Goal: Information Seeking & Learning: Find specific page/section

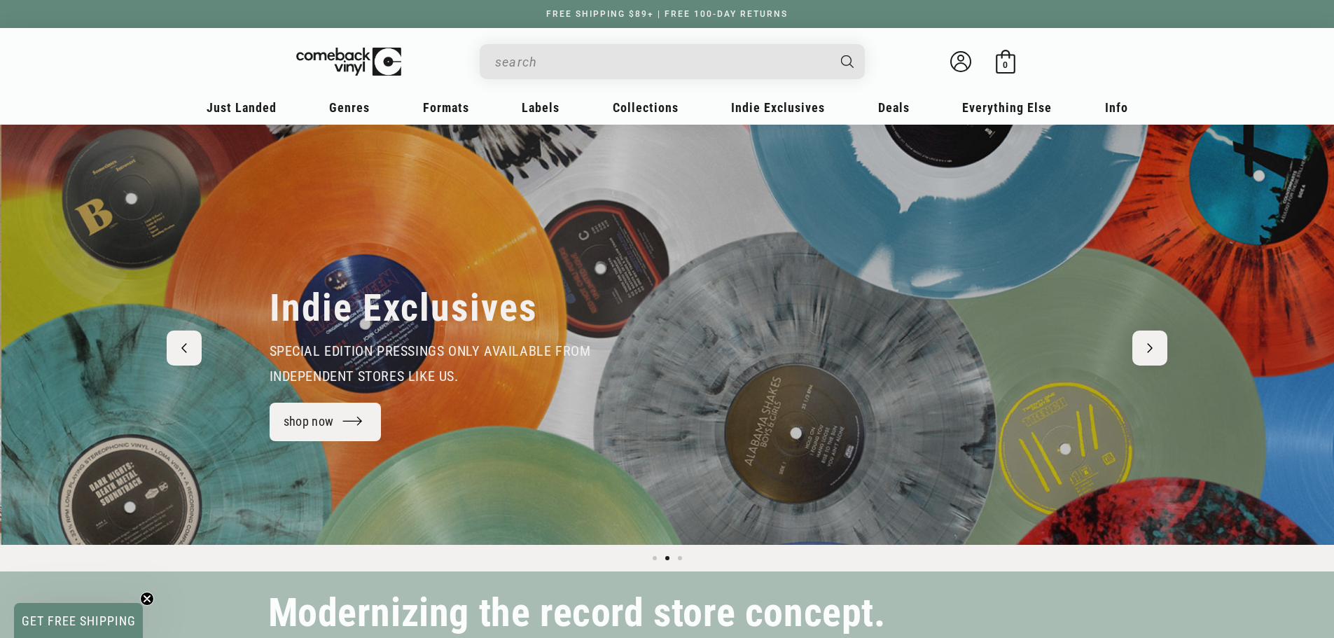
scroll to position [0, 1334]
click at [196, 345] on button "Previous slide" at bounding box center [184, 348] width 35 height 35
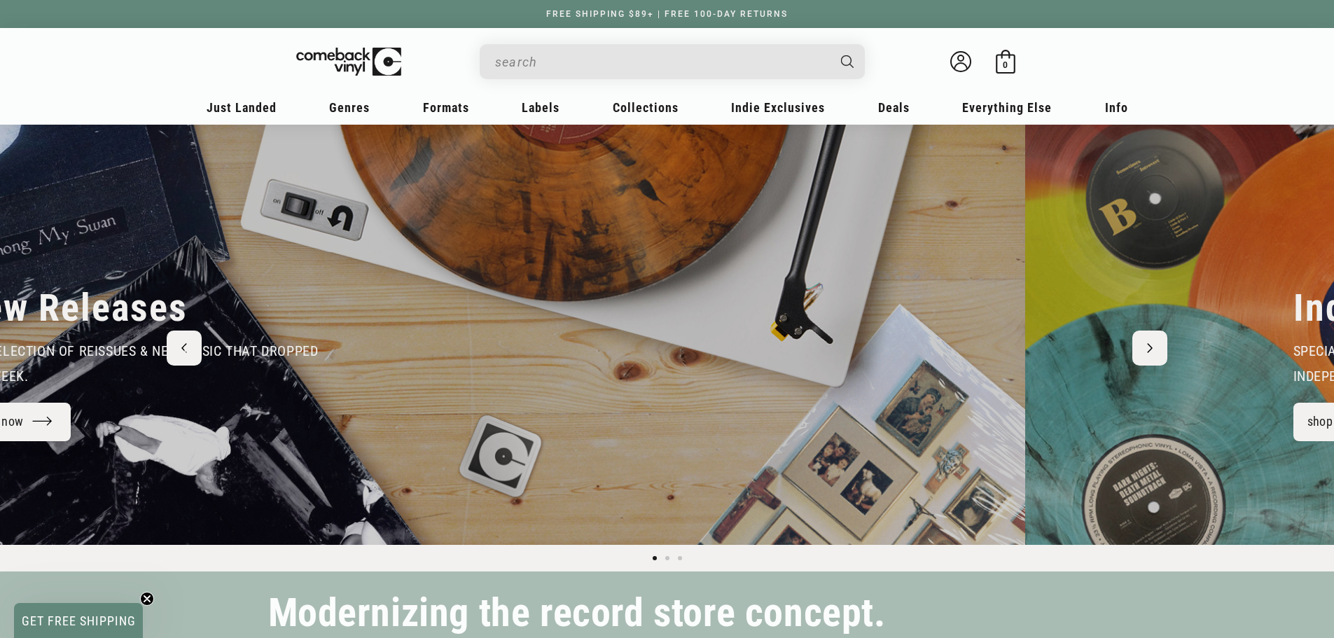
scroll to position [0, 0]
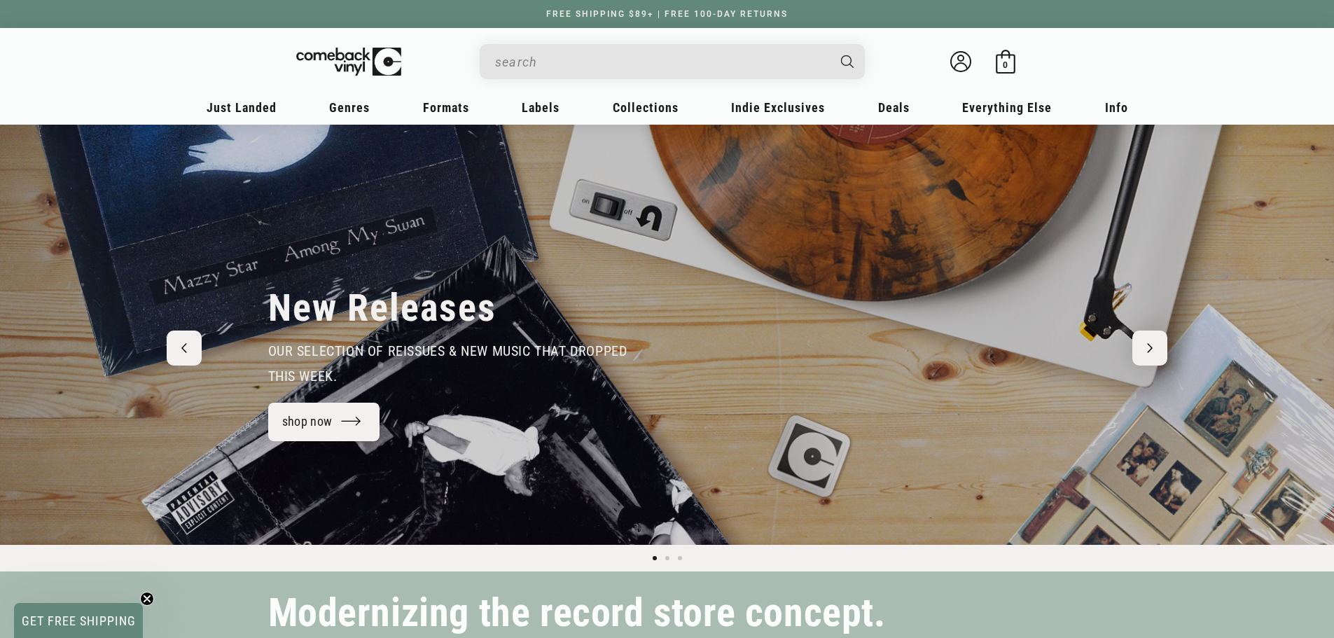
click at [196, 345] on button "Previous slide" at bounding box center [184, 348] width 35 height 35
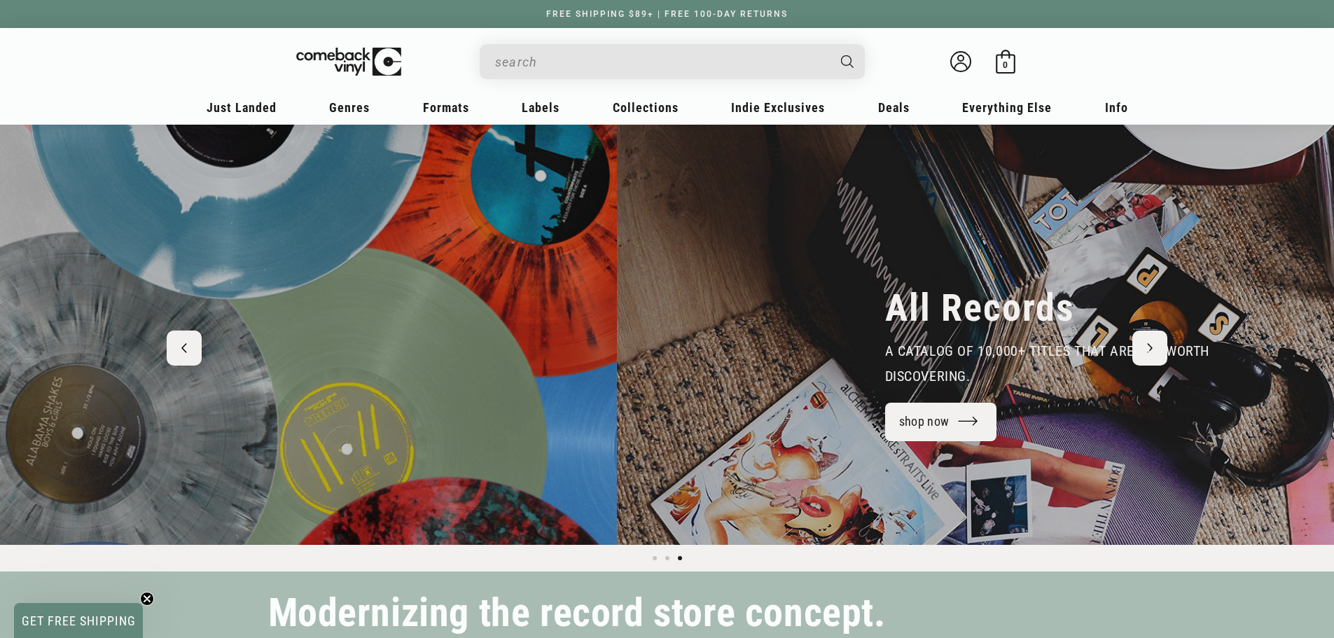
scroll to position [0, 2668]
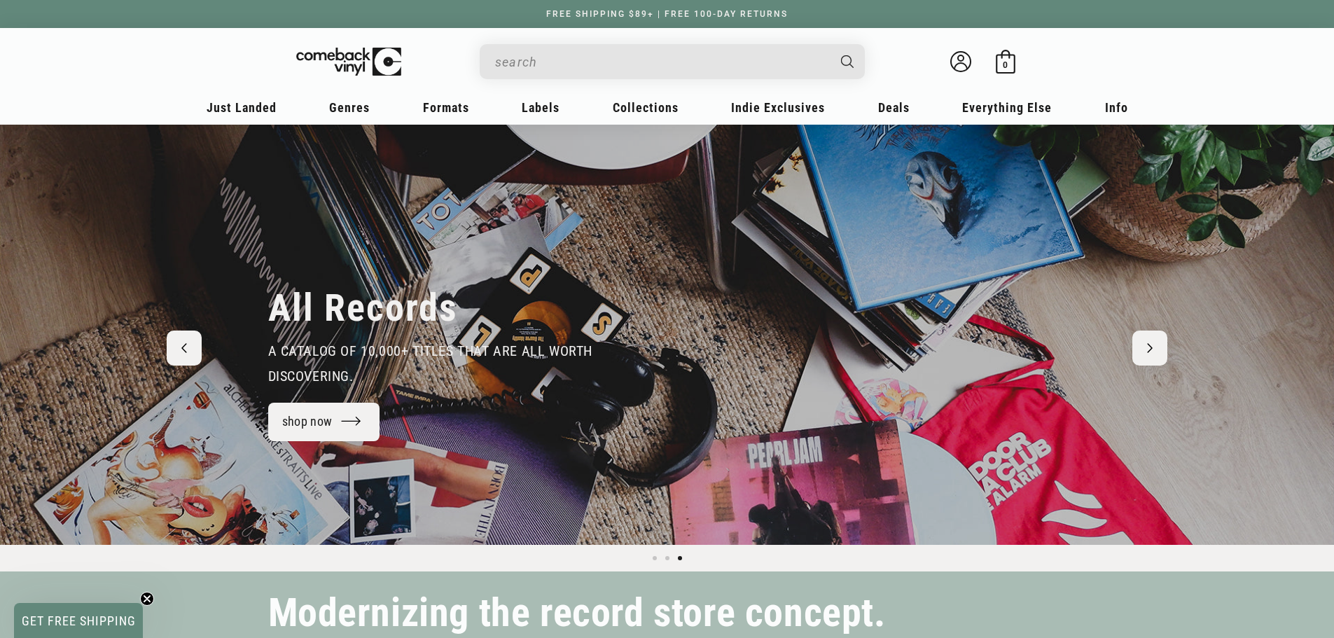
click at [196, 345] on button "Previous slide" at bounding box center [184, 348] width 35 height 35
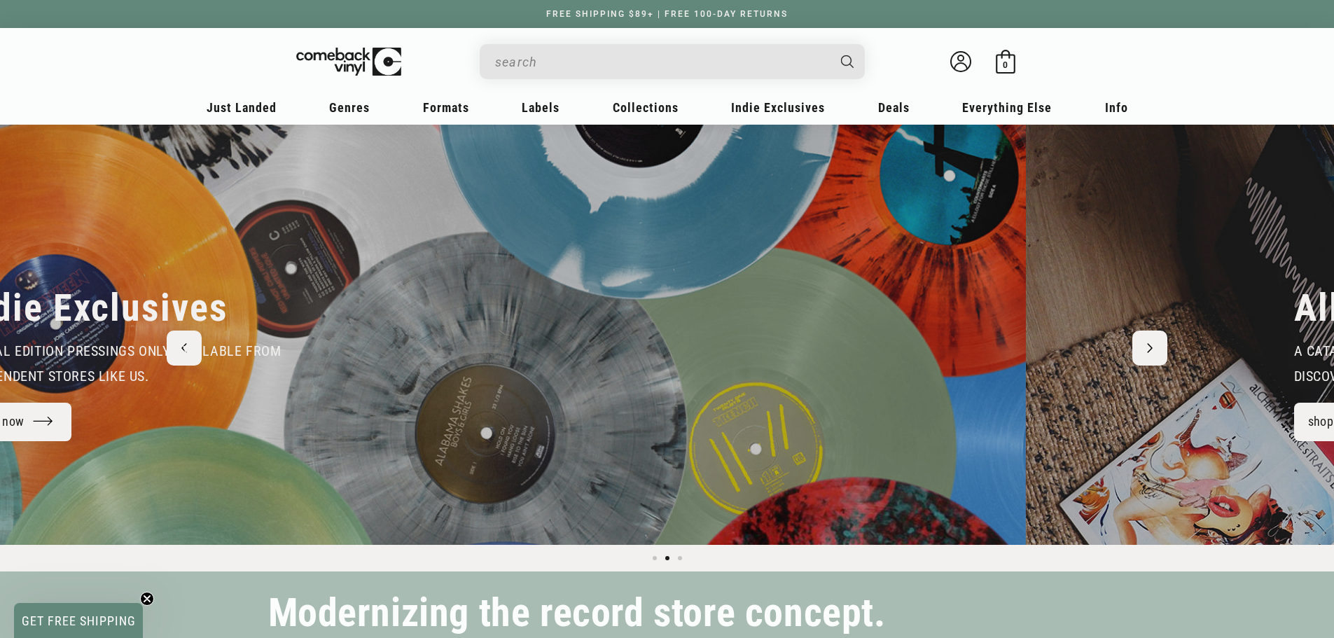
click at [196, 345] on span "special edition pressings only available from independent stores like us." at bounding box center [120, 363] width 321 height 42
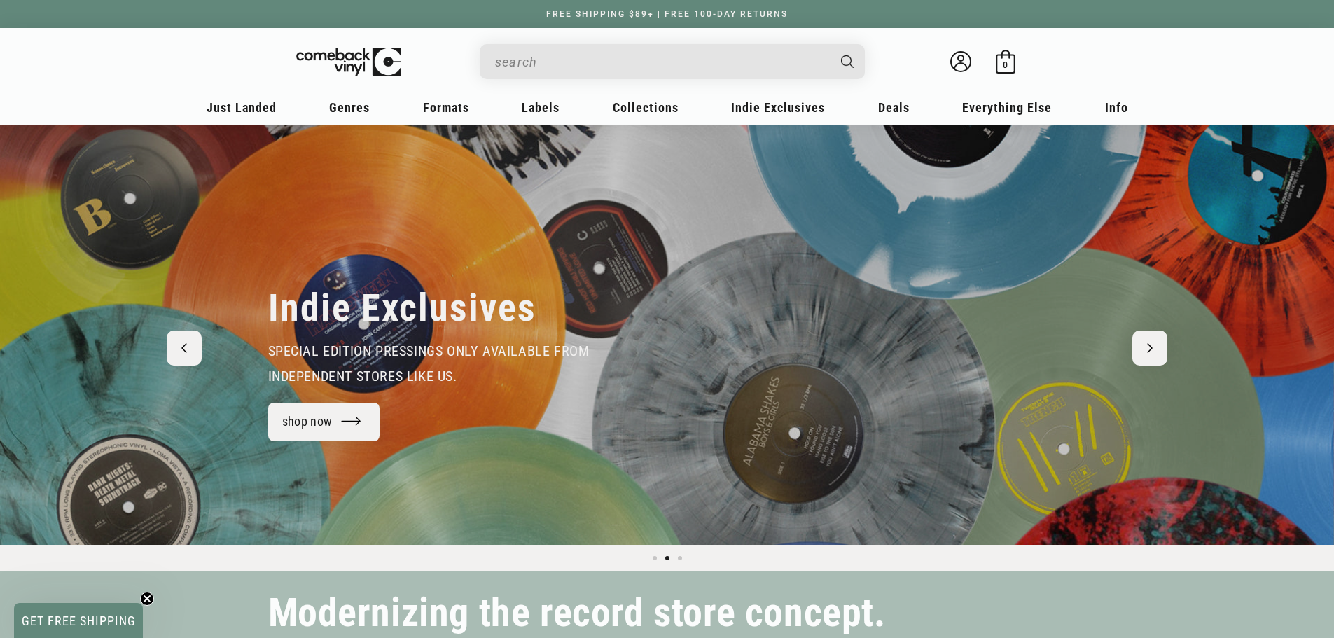
click at [196, 345] on button "Previous slide" at bounding box center [184, 348] width 35 height 35
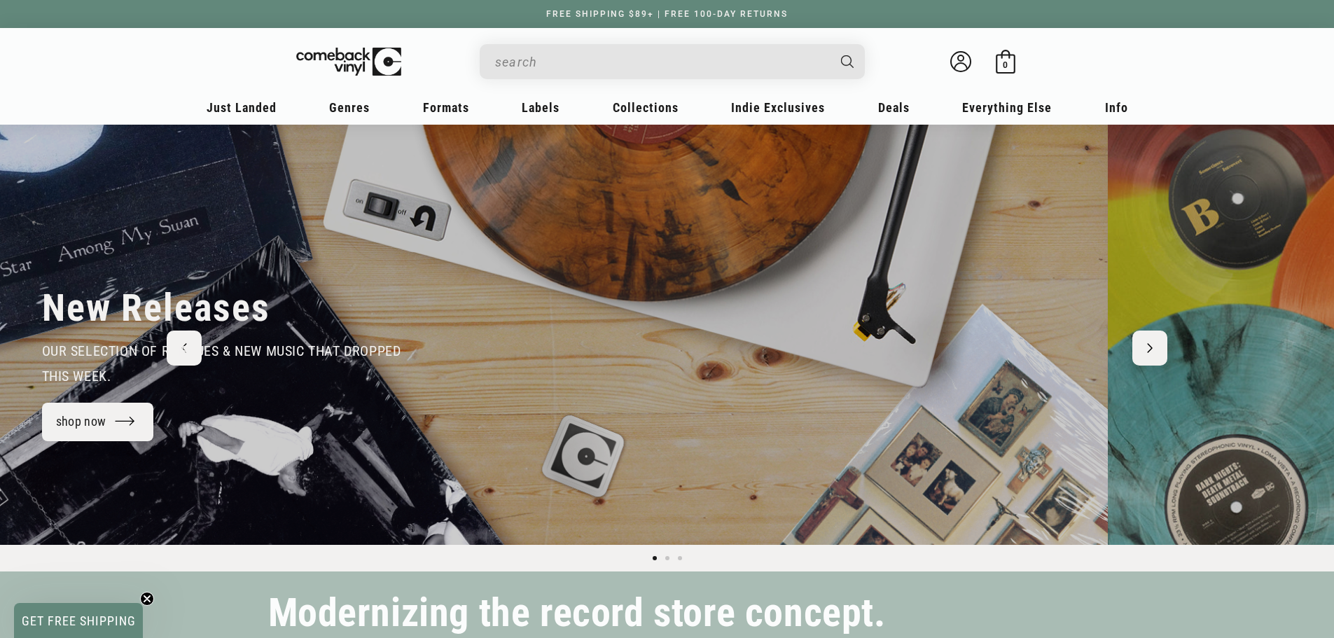
scroll to position [0, 0]
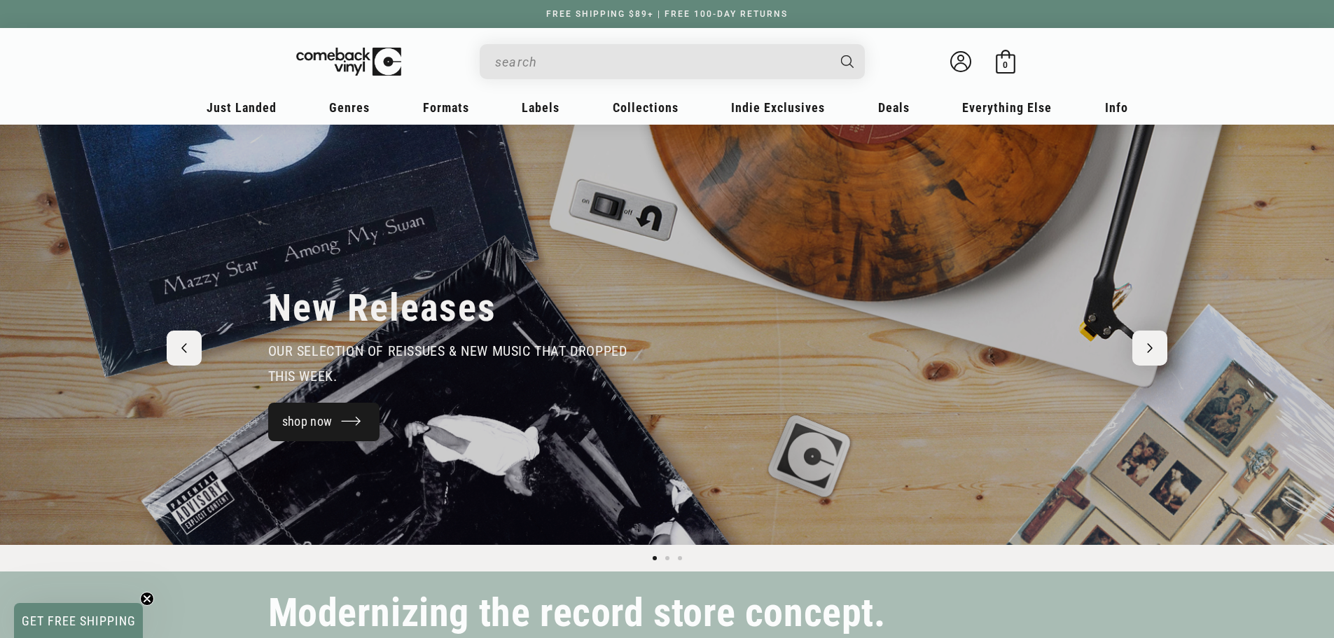
click at [295, 417] on link "shop now" at bounding box center [324, 422] width 112 height 39
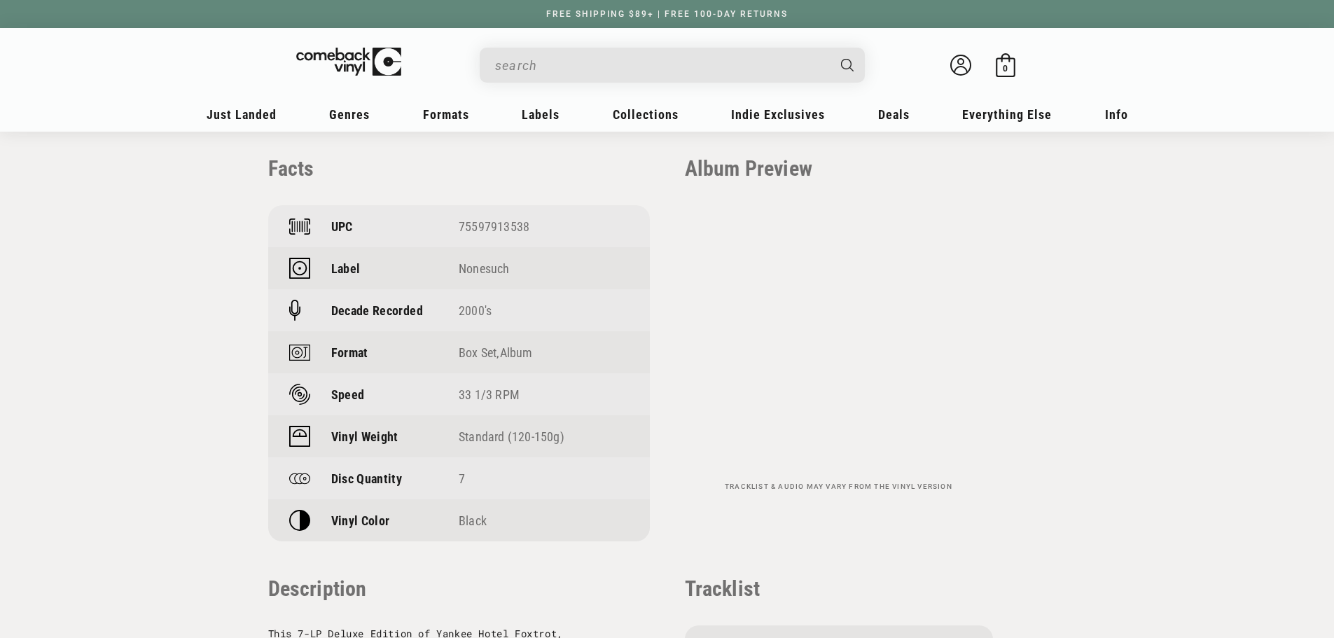
scroll to position [1020, 0]
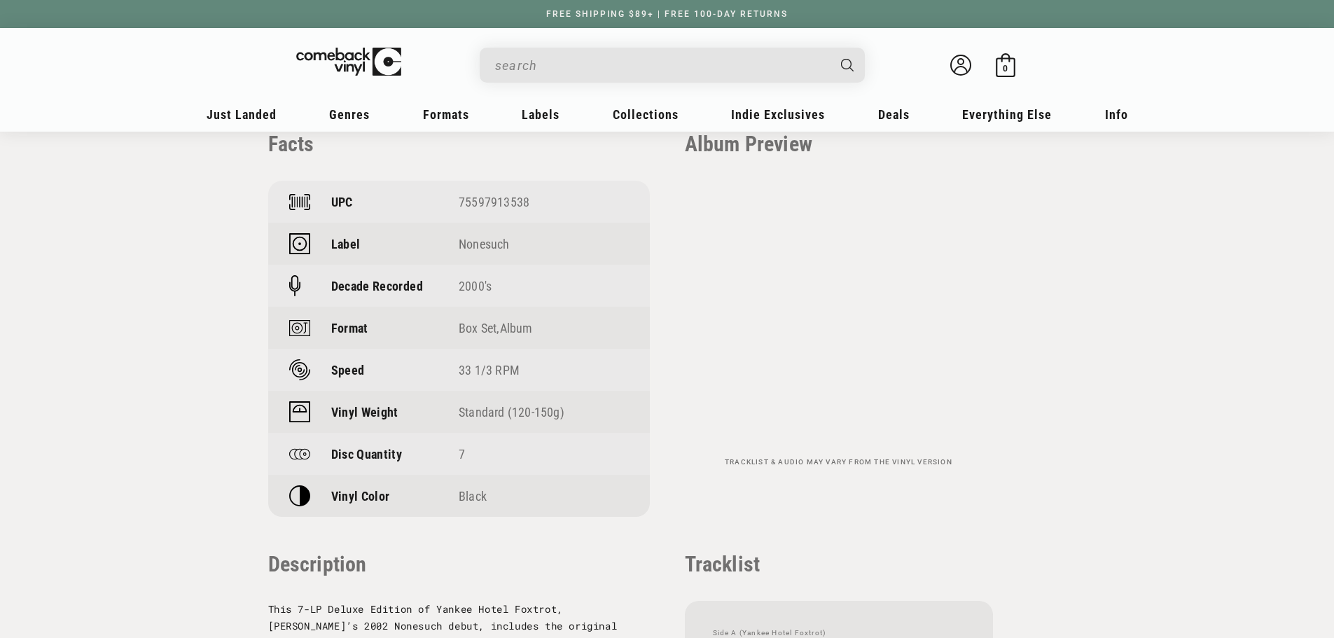
click at [579, 69] on input "When autocomplete results are available use up and down arrows to review and en…" at bounding box center [661, 65] width 332 height 29
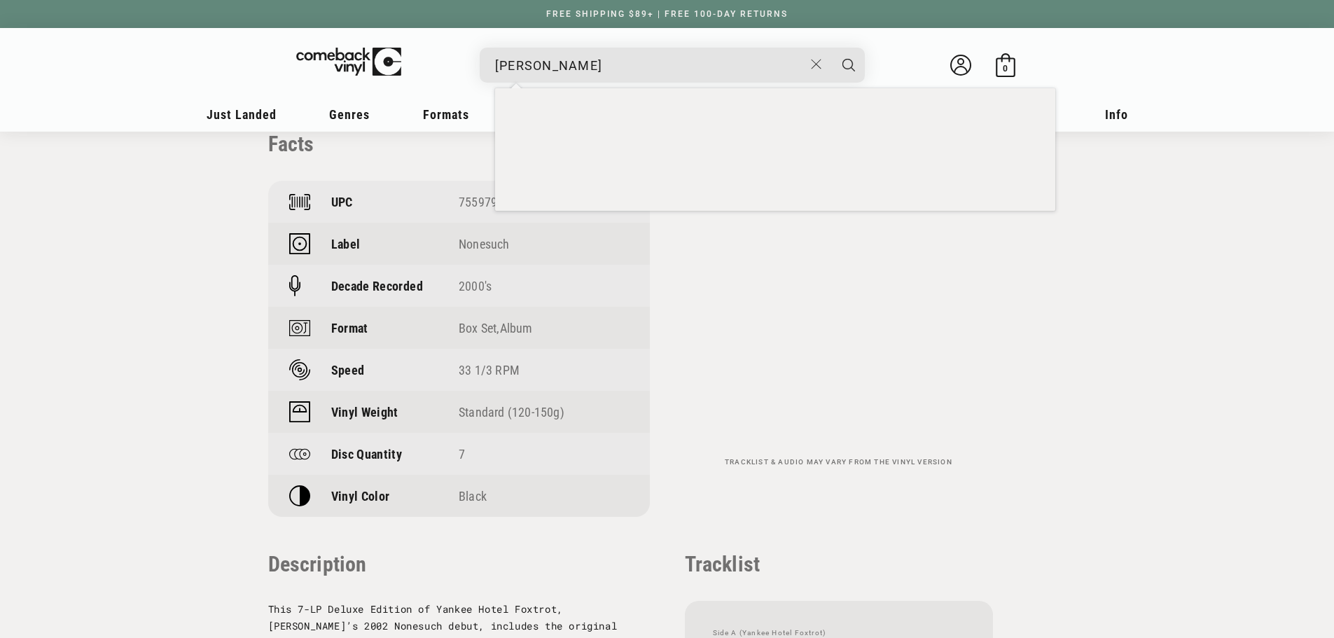
type input "[PERSON_NAME]"
click at [831, 48] on button "Search" at bounding box center [848, 65] width 35 height 35
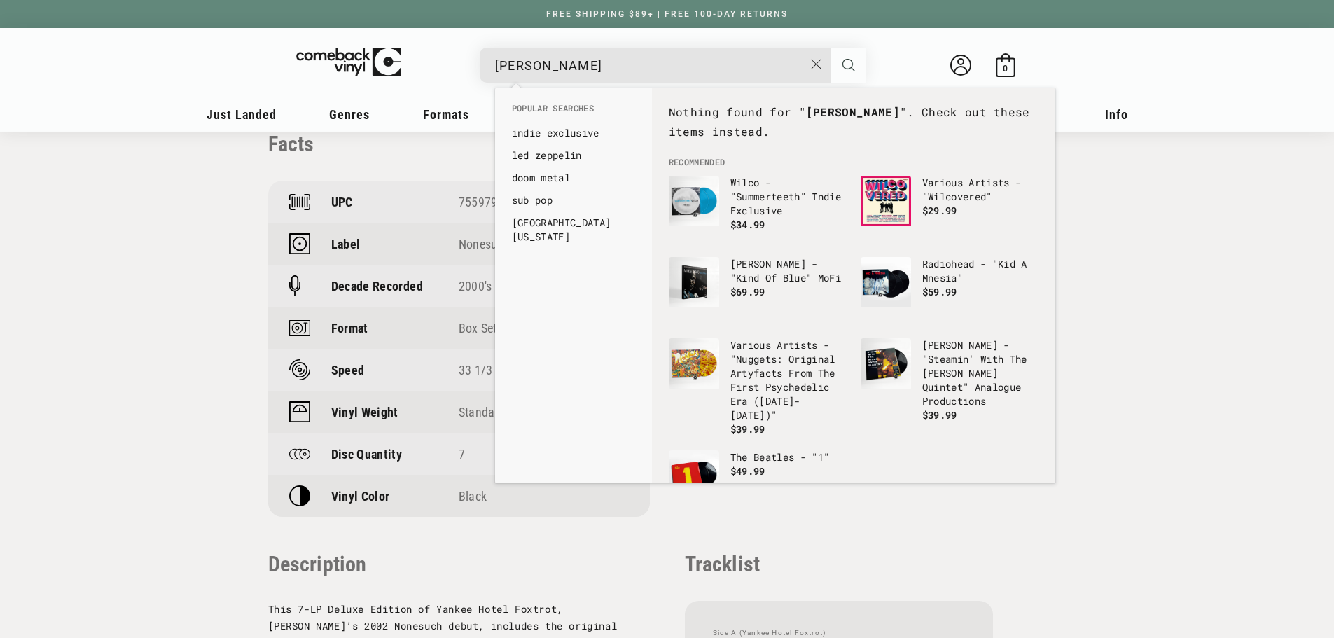
click at [852, 67] on icon "Search" at bounding box center [848, 65] width 13 height 13
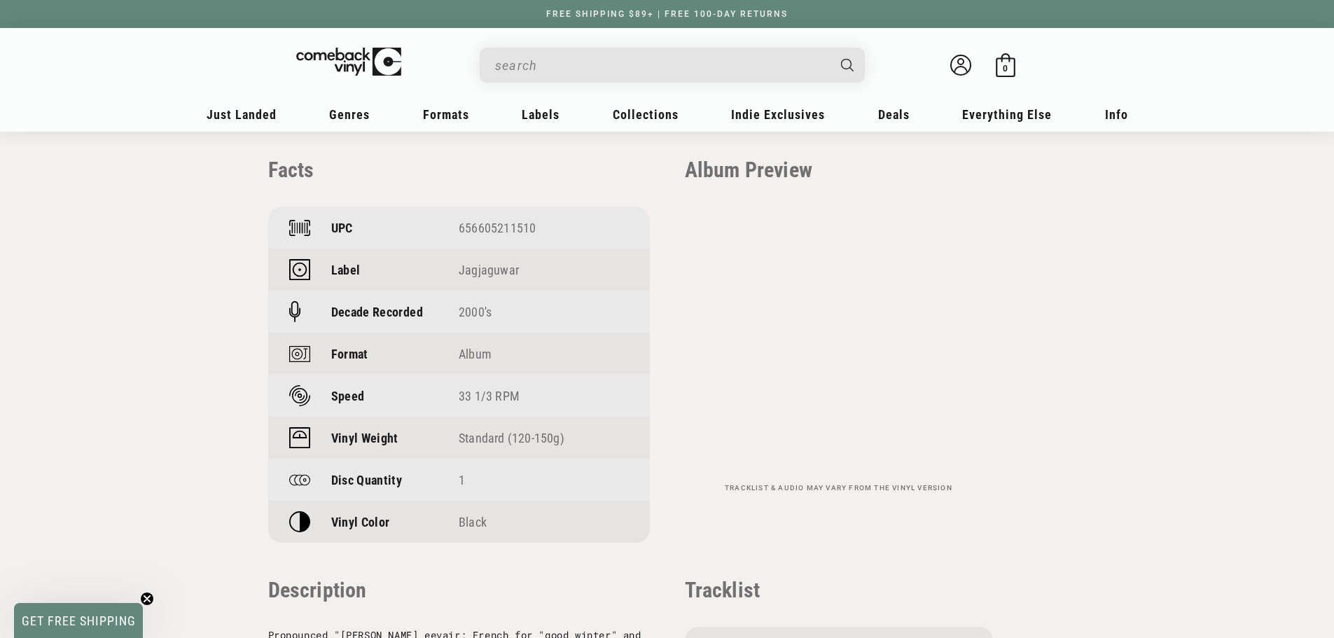
scroll to position [991, 0]
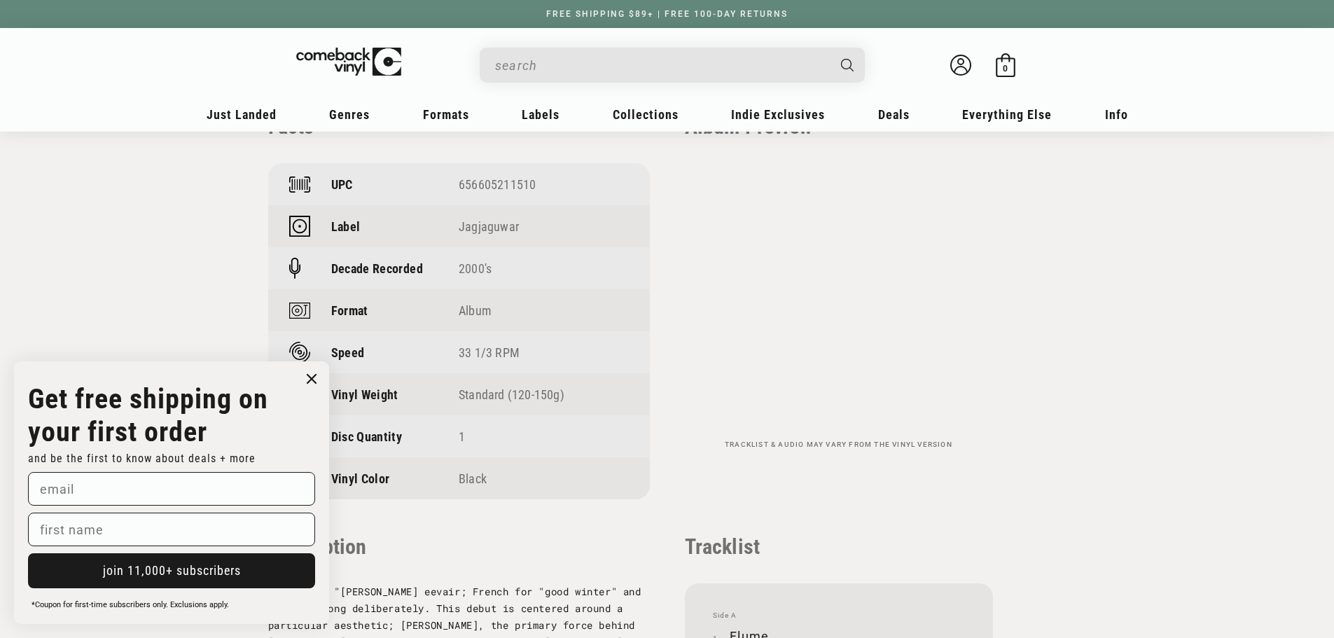
click at [316, 378] on circle "Close dialog" at bounding box center [312, 379] width 20 height 20
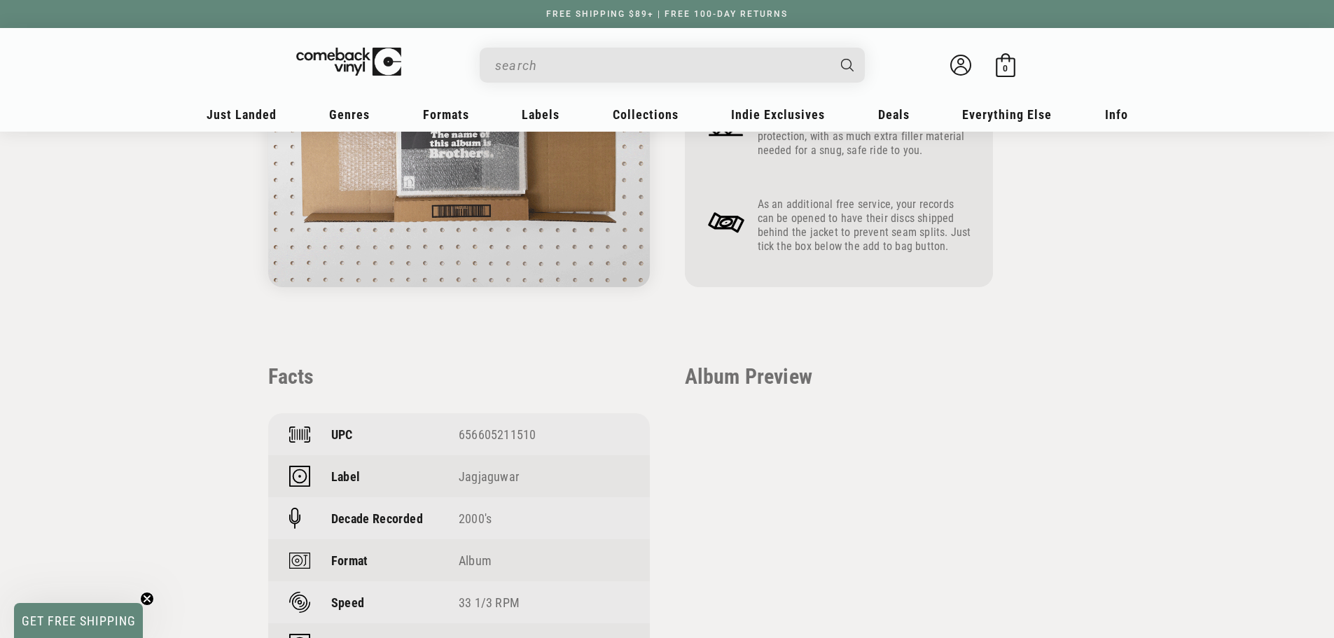
scroll to position [782, 0]
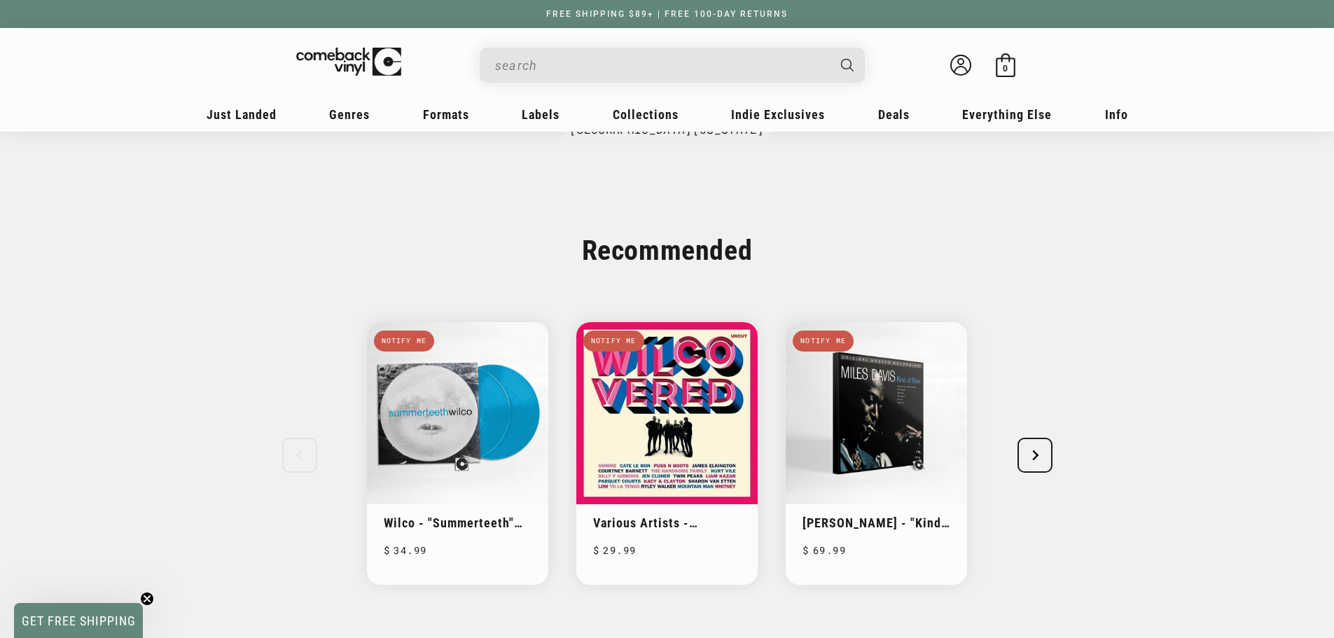
scroll to position [280, 0]
